Goal: Check status: Check status

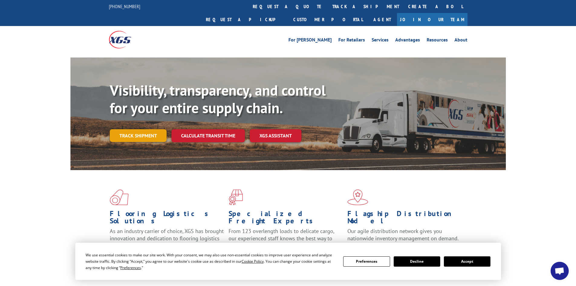
click at [134, 129] on link "Track shipment" at bounding box center [138, 135] width 57 height 13
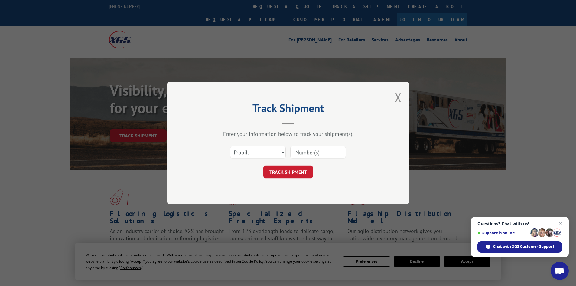
click at [305, 149] on input at bounding box center [318, 152] width 56 height 13
paste input "15472442"
type input "15472442"
click at [302, 169] on button "TRACK SHIPMENT" at bounding box center [288, 171] width 50 height 13
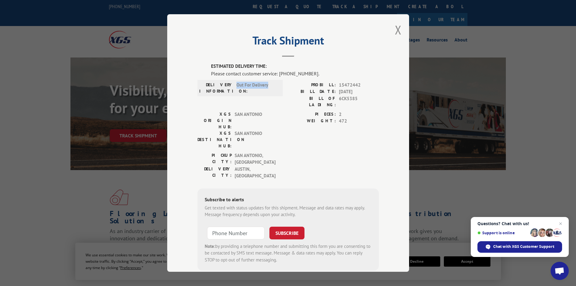
drag, startPoint x: 266, startPoint y: 85, endPoint x: 231, endPoint y: 89, distance: 35.0
click at [231, 89] on div "DELIVERY INFORMATION: Out For Delivery" at bounding box center [240, 88] width 82 height 13
click at [399, 31] on div "Track Shipment ESTIMATED DELIVERY TIME: Please contact customer service: [PHONE…" at bounding box center [288, 142] width 242 height 257
click at [395, 30] on button "Close modal" at bounding box center [398, 30] width 7 height 16
